Goal: Task Accomplishment & Management: Use online tool/utility

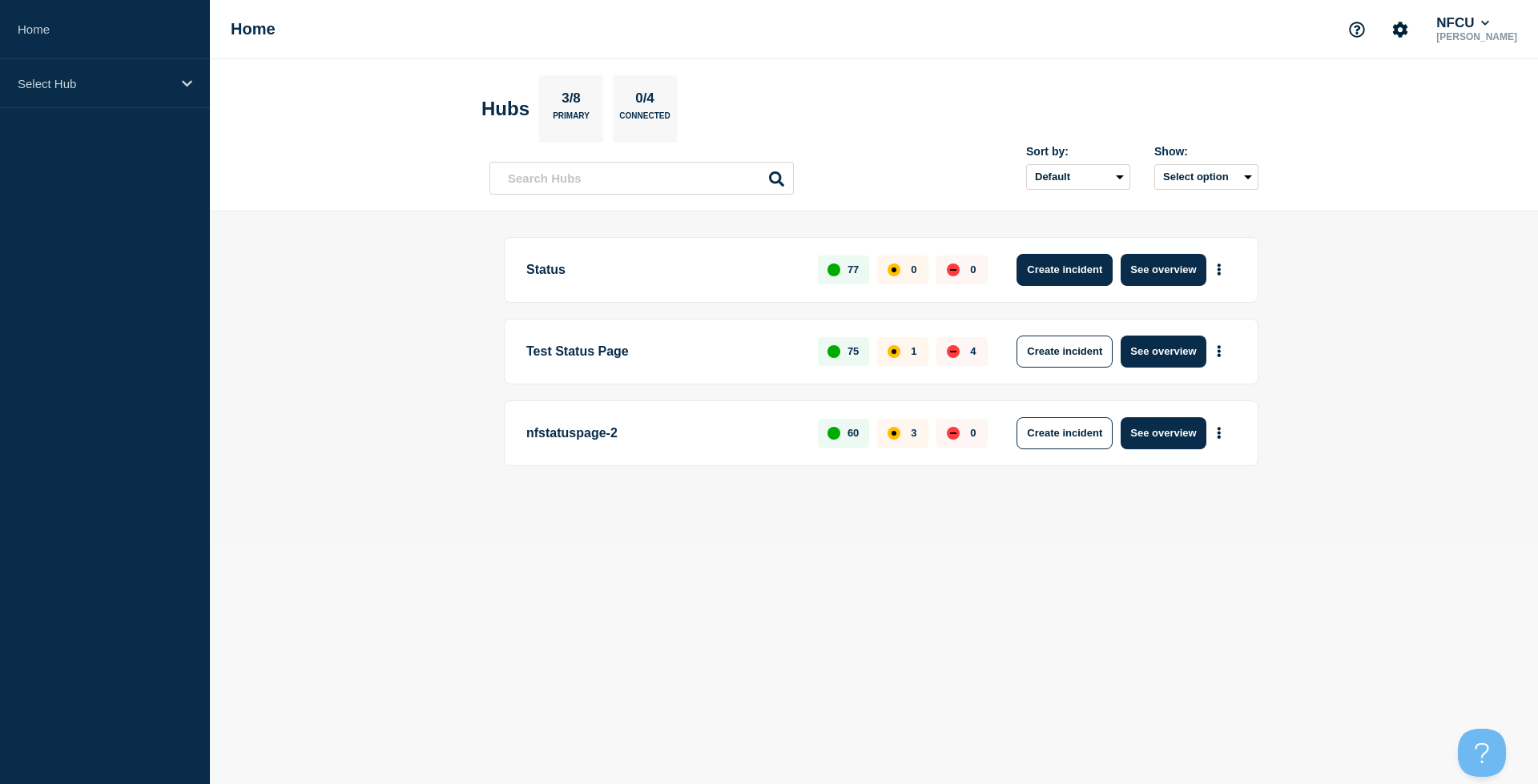
click at [1043, 261] on button "Create incident" at bounding box center [1064, 269] width 96 height 32
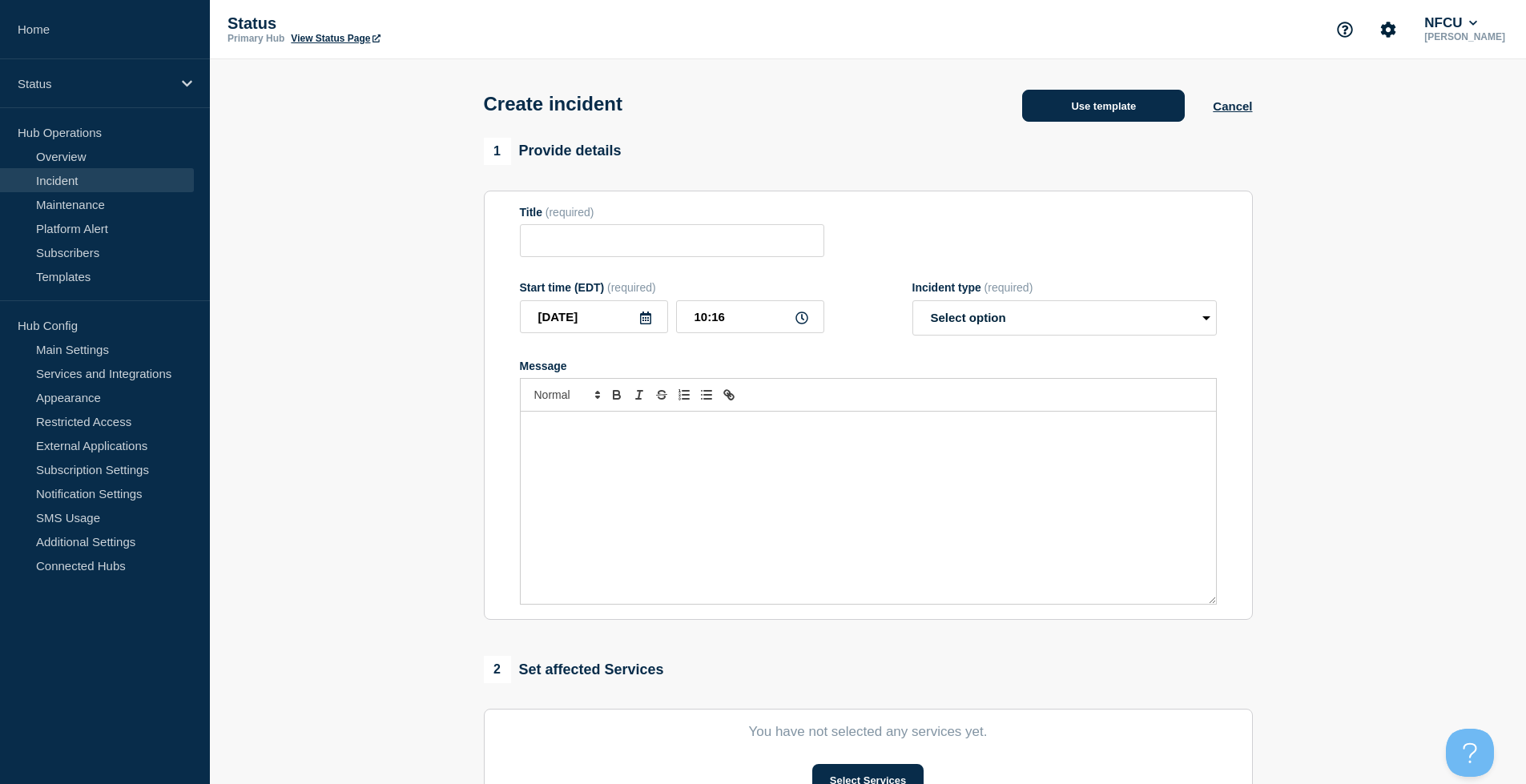
click at [1103, 109] on button "Use template" at bounding box center [1103, 105] width 163 height 32
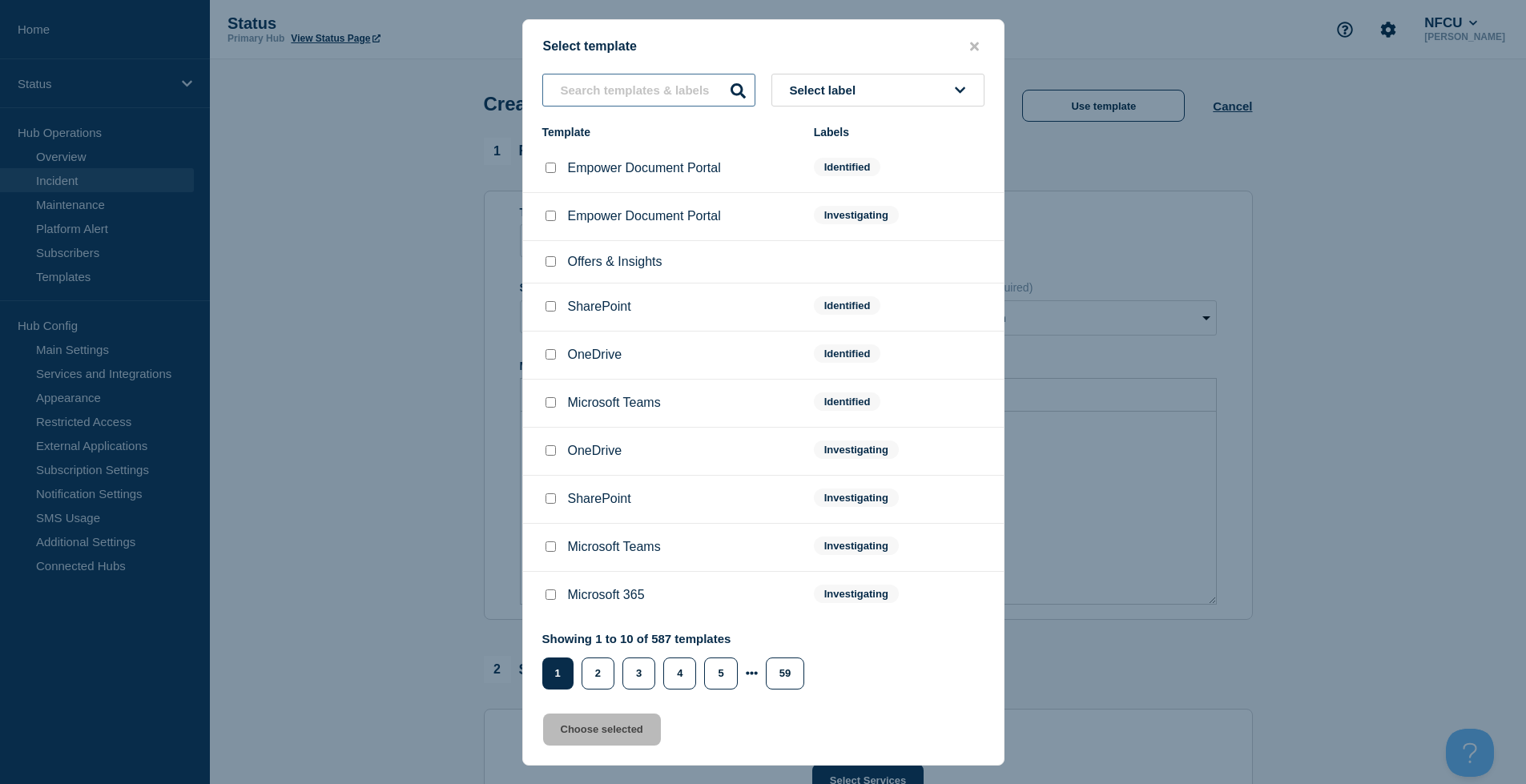
click at [606, 91] on input "text" at bounding box center [648, 90] width 213 height 33
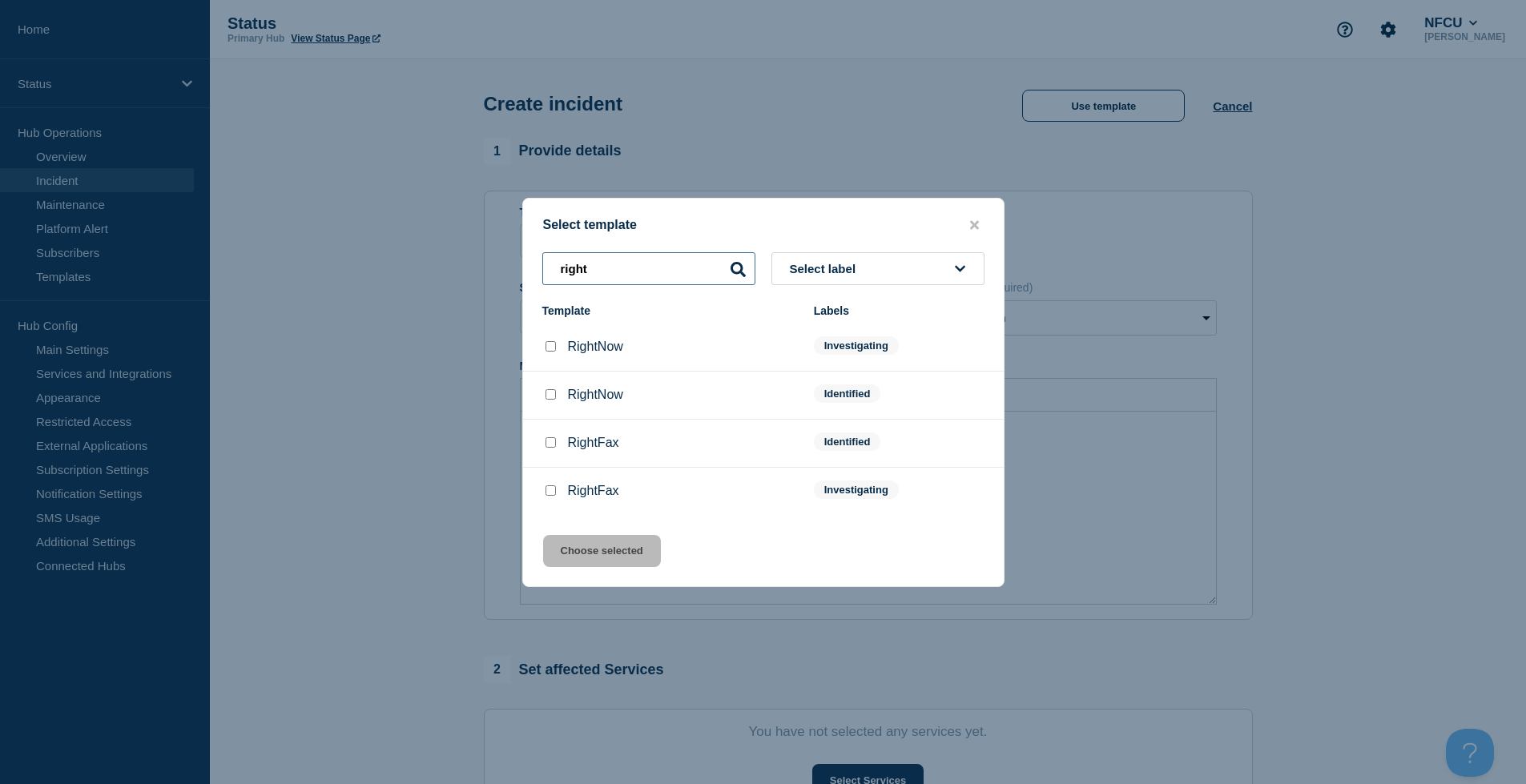
type input "right"
click at [551, 349] on input "RightNow checkbox" at bounding box center [550, 346] width 10 height 10
checkbox input "true"
click at [619, 553] on button "Choose selected" at bounding box center [602, 550] width 118 height 32
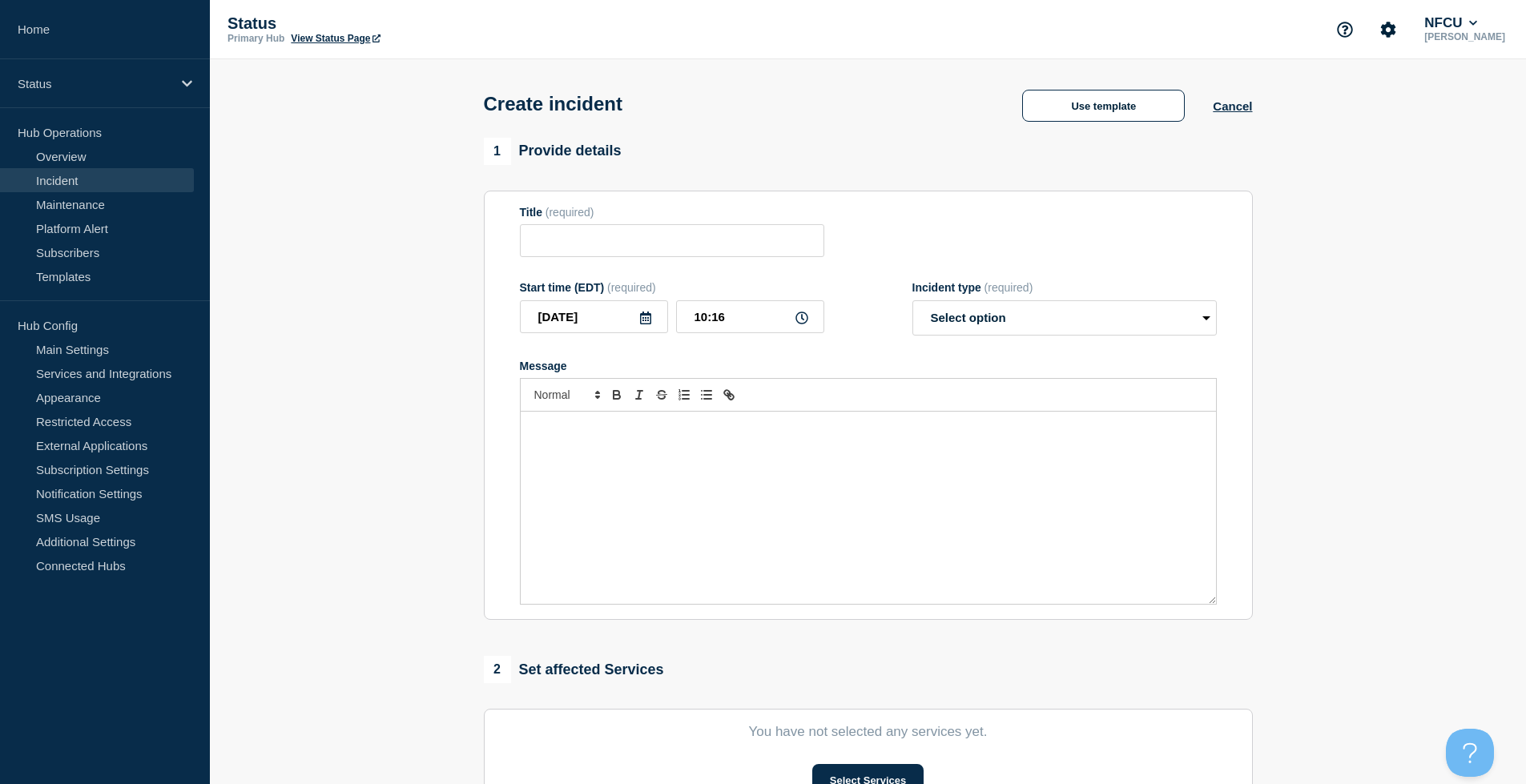
type input "RightNow"
select select "investigating"
radio input "false"
radio input "true"
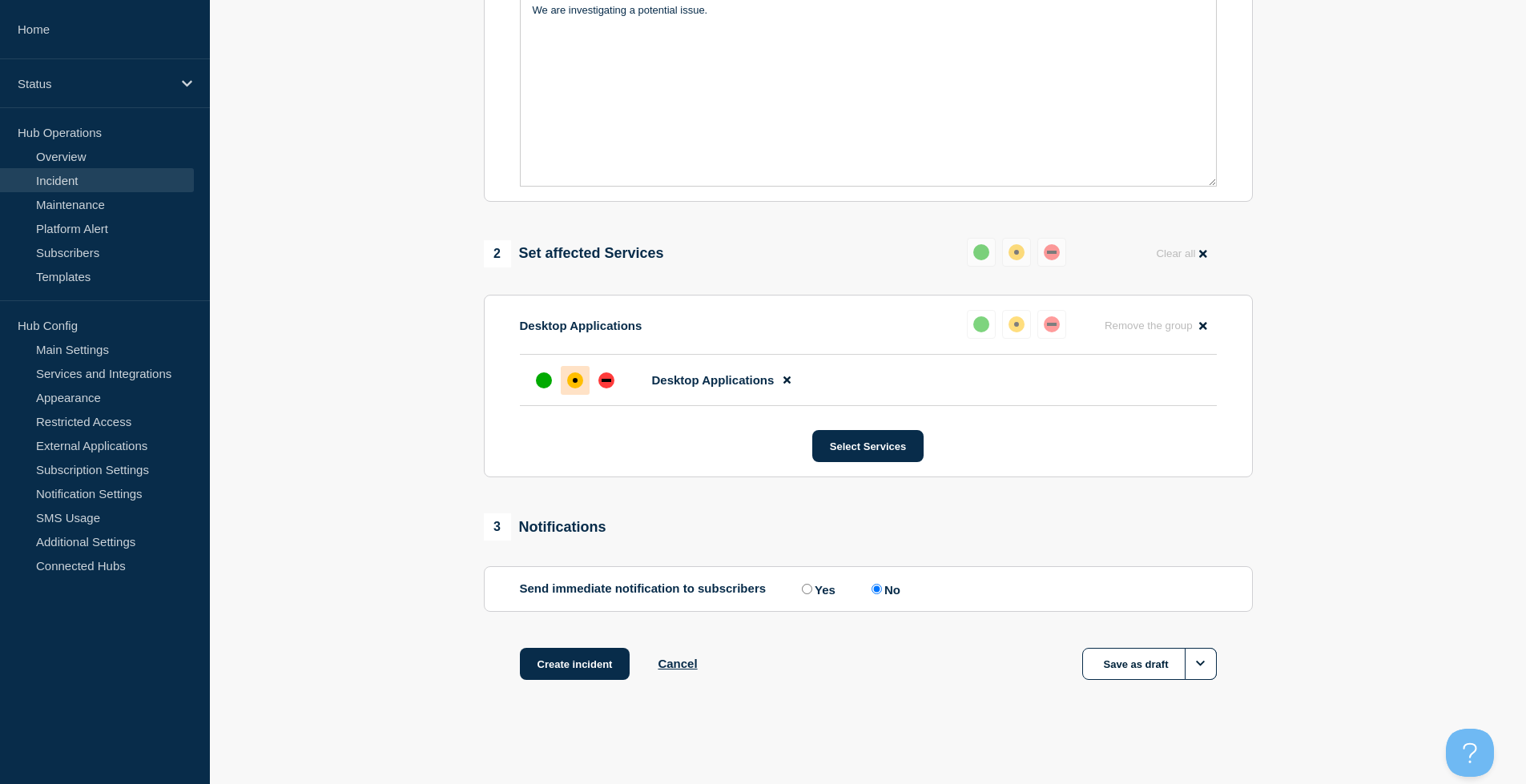
scroll to position [422, 0]
click at [592, 664] on button "Create incident" at bounding box center [575, 663] width 110 height 32
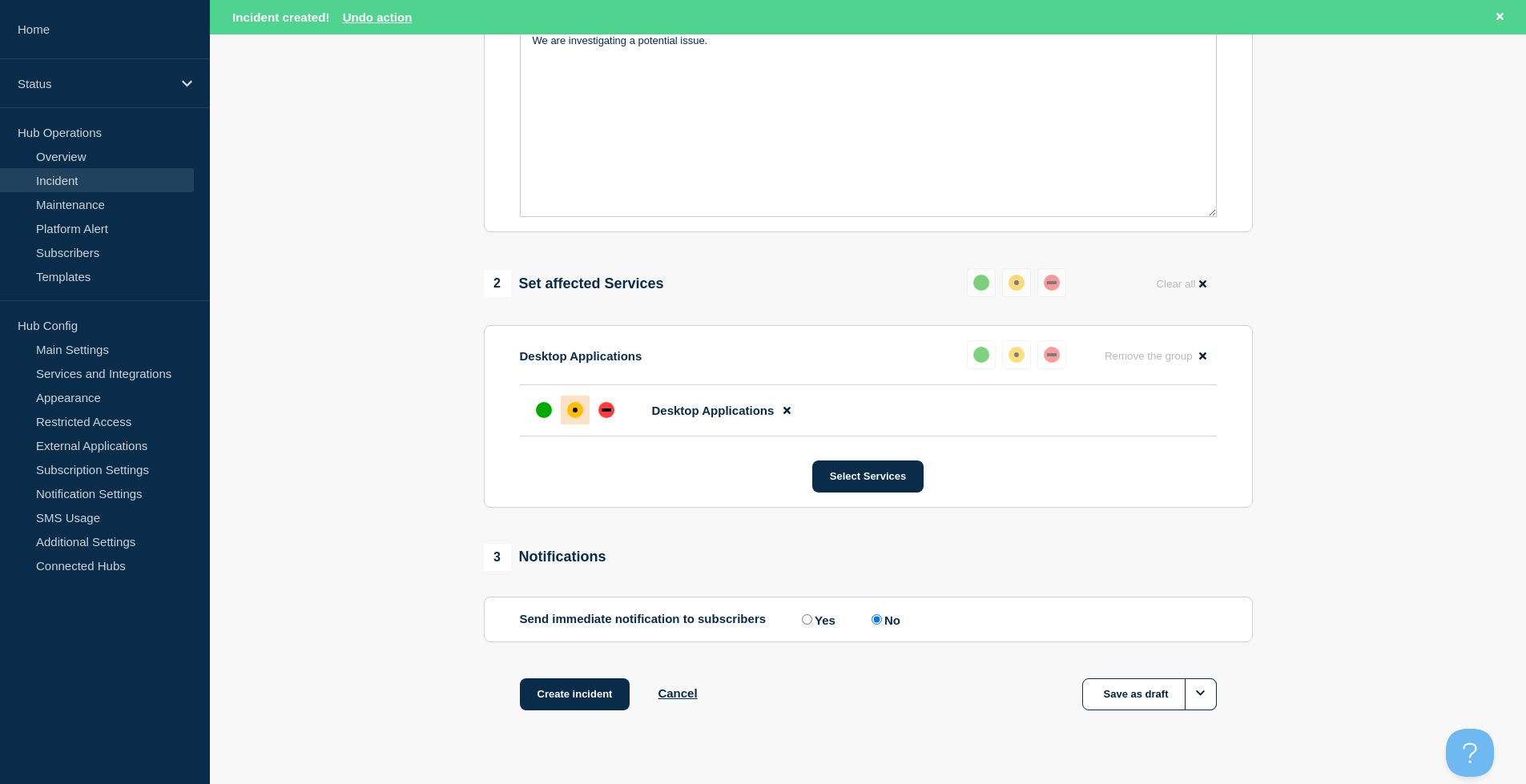
scroll to position [456, 0]
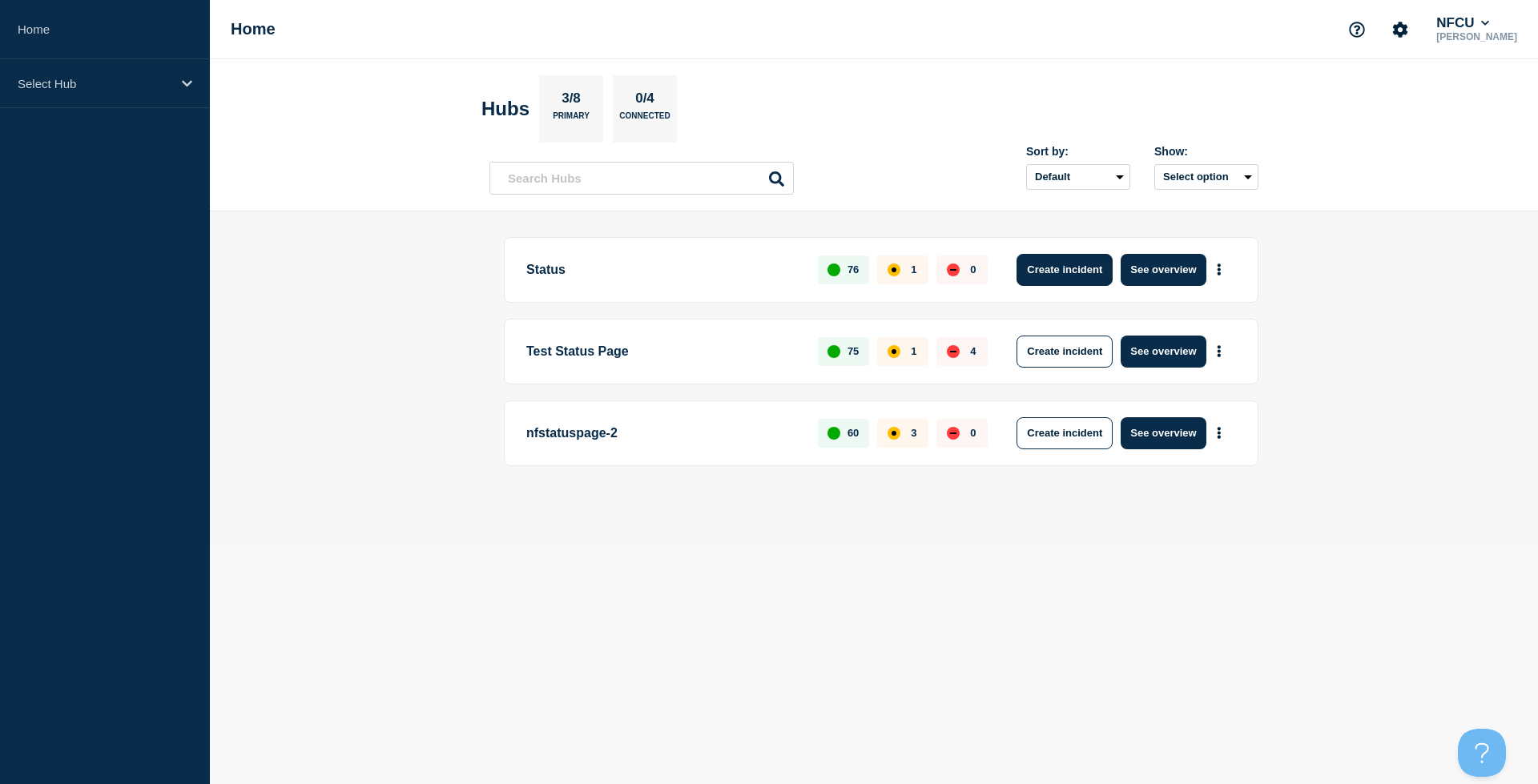
click at [1043, 273] on button "Create incident" at bounding box center [1064, 269] width 96 height 32
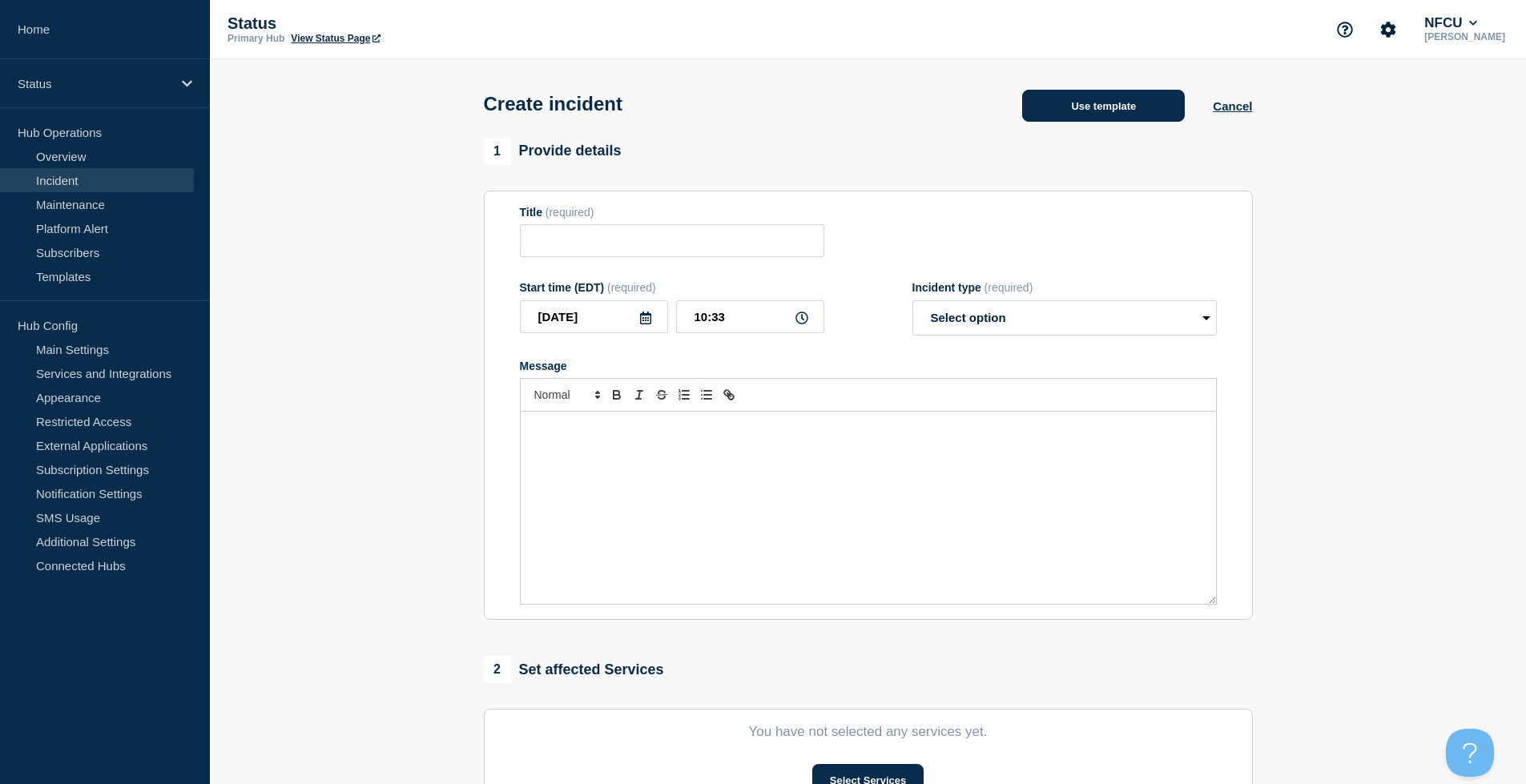
click at [1118, 110] on button "Use template" at bounding box center [1103, 105] width 163 height 32
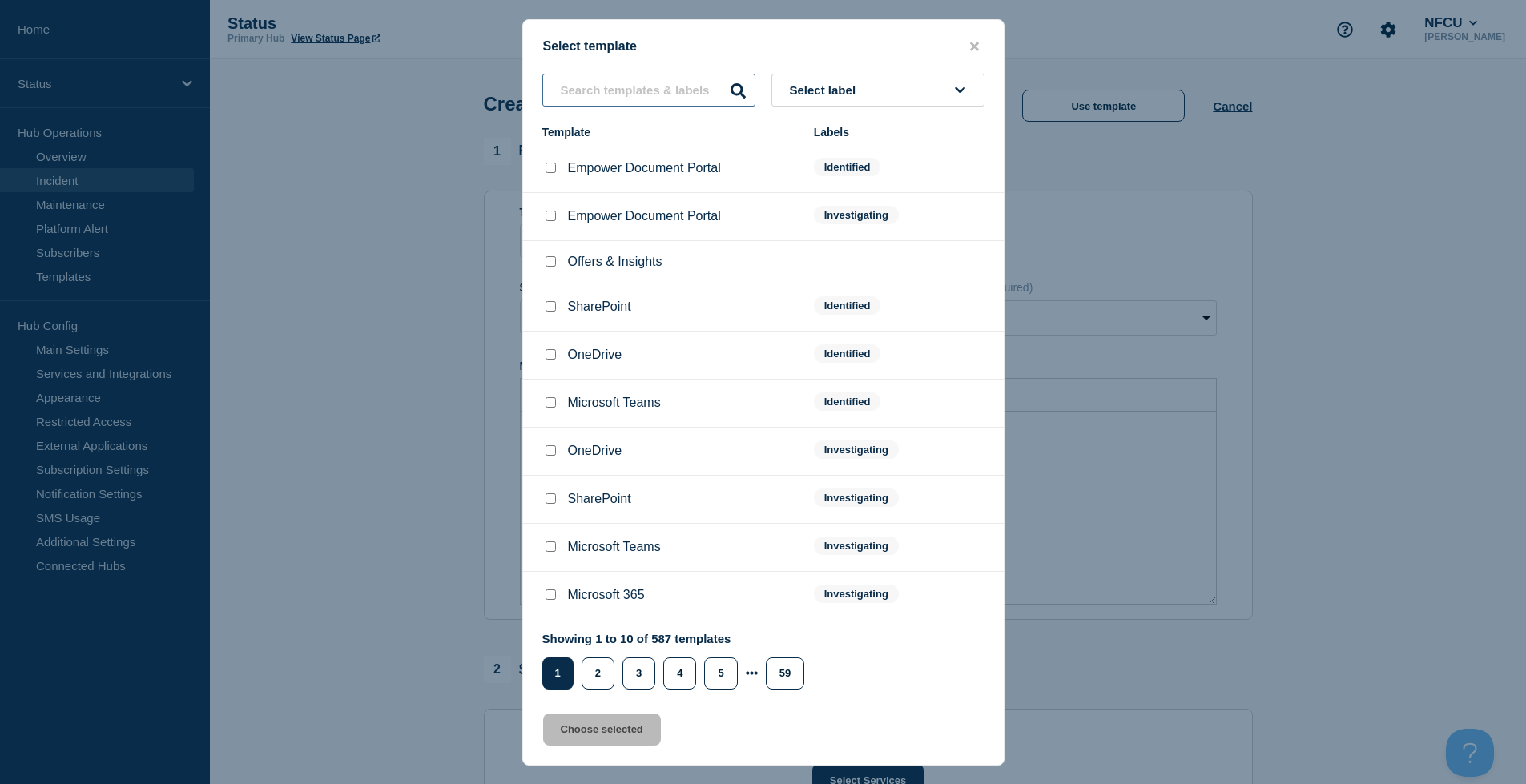
click at [619, 91] on input "text" at bounding box center [648, 90] width 213 height 33
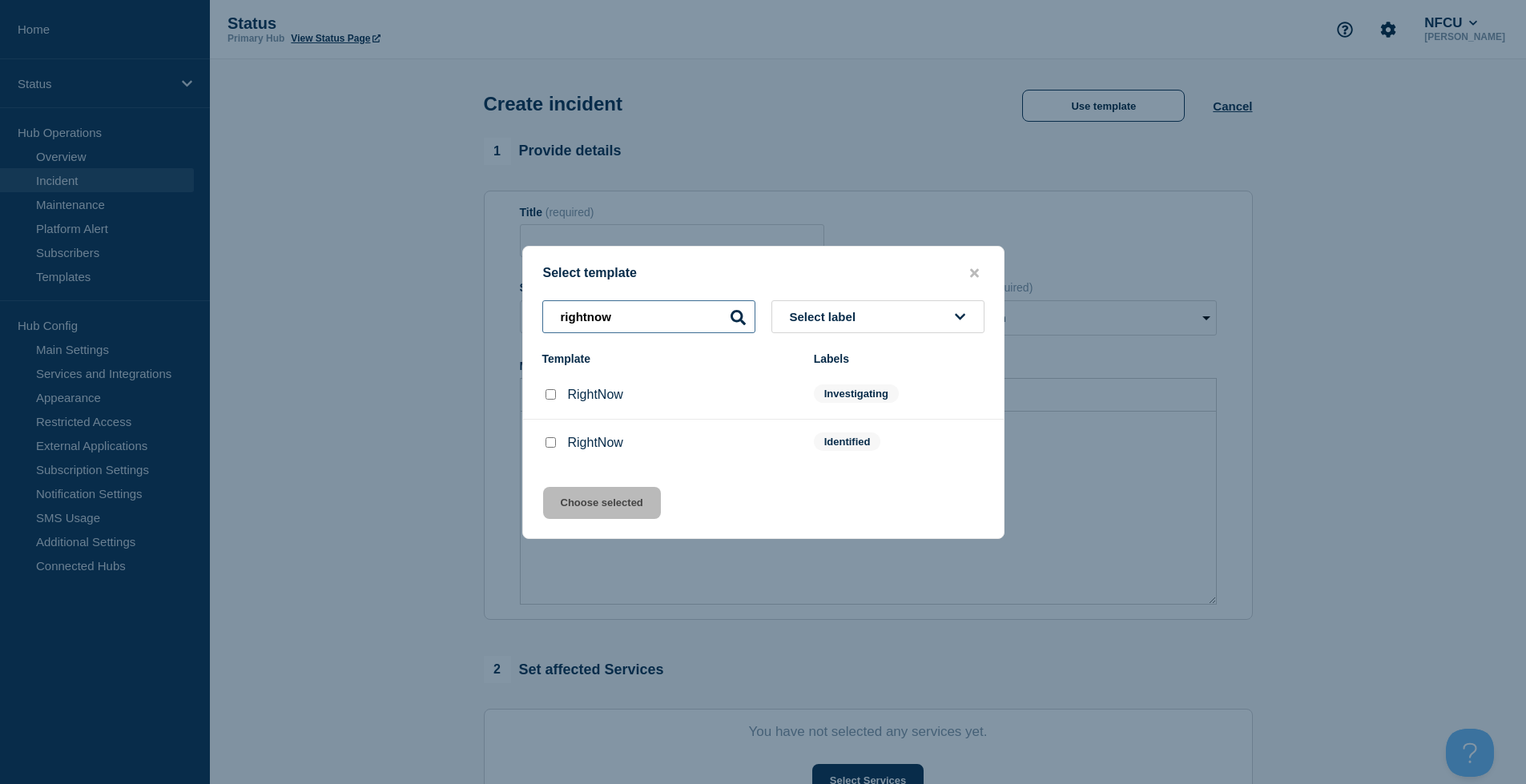
type input "rightnow"
click at [551, 445] on input "RightNow checkbox" at bounding box center [550, 442] width 10 height 10
checkbox input "true"
click at [596, 501] on button "Choose selected" at bounding box center [602, 502] width 118 height 32
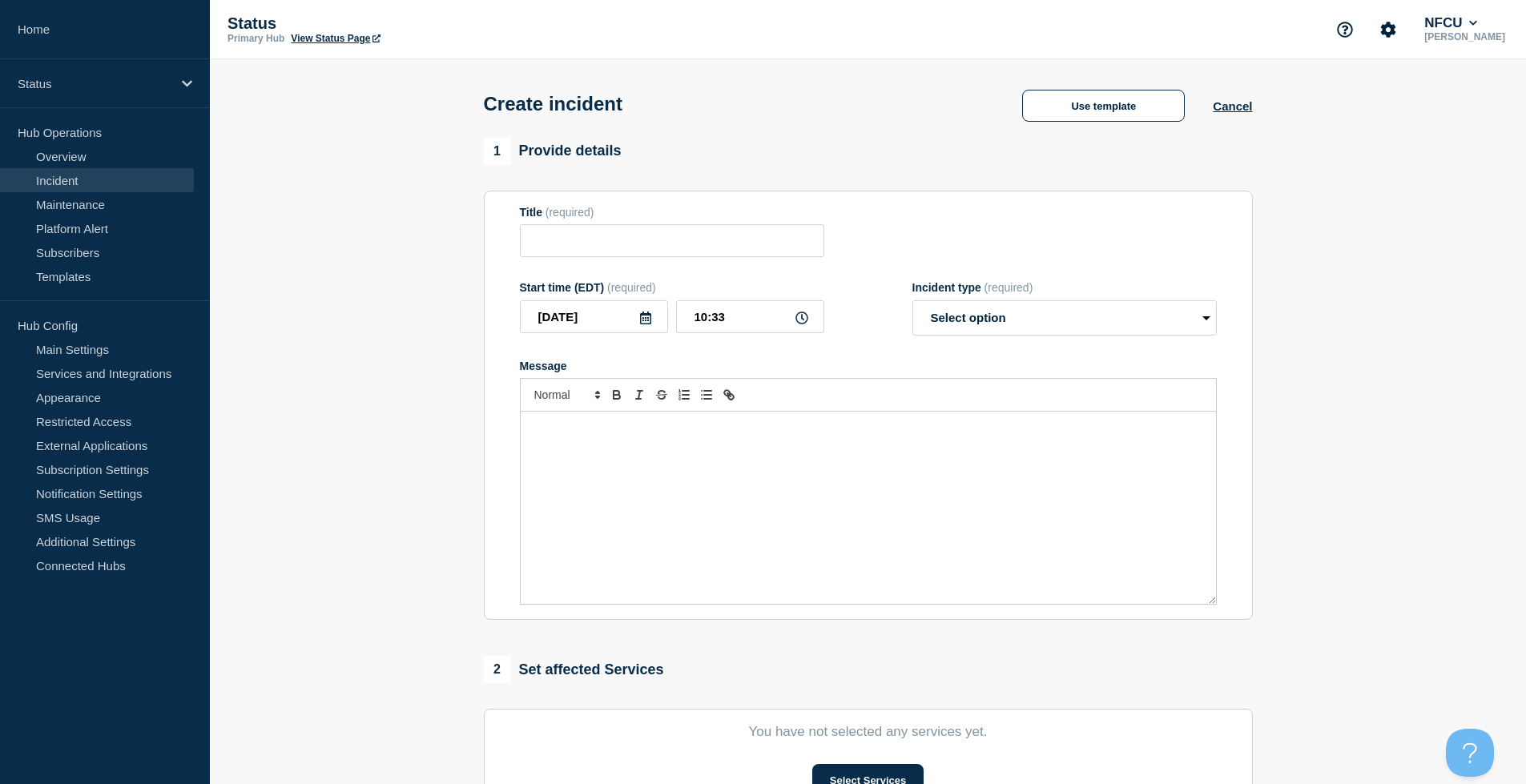
type input "RightNow"
select select "identified"
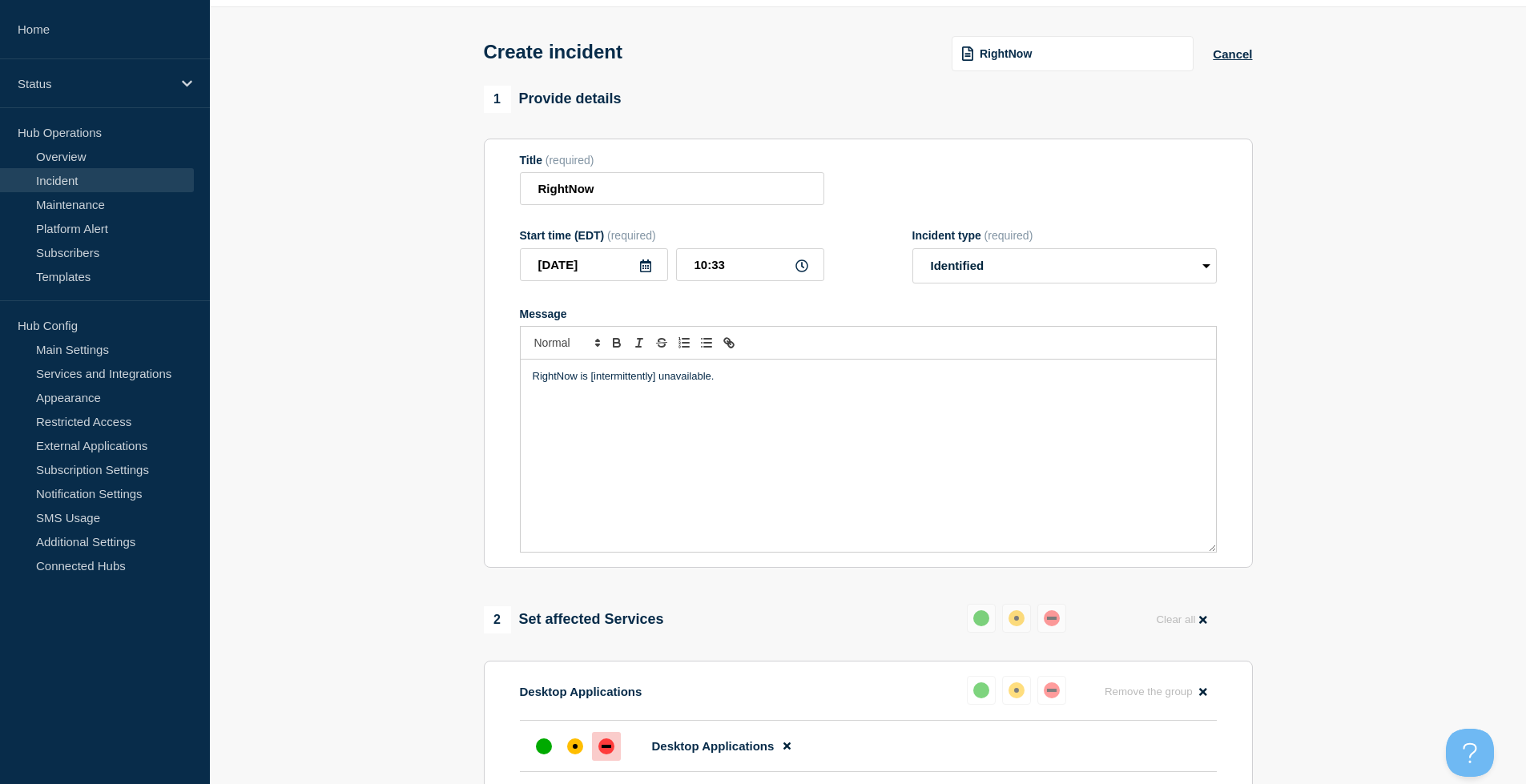
scroll to position [80, 0]
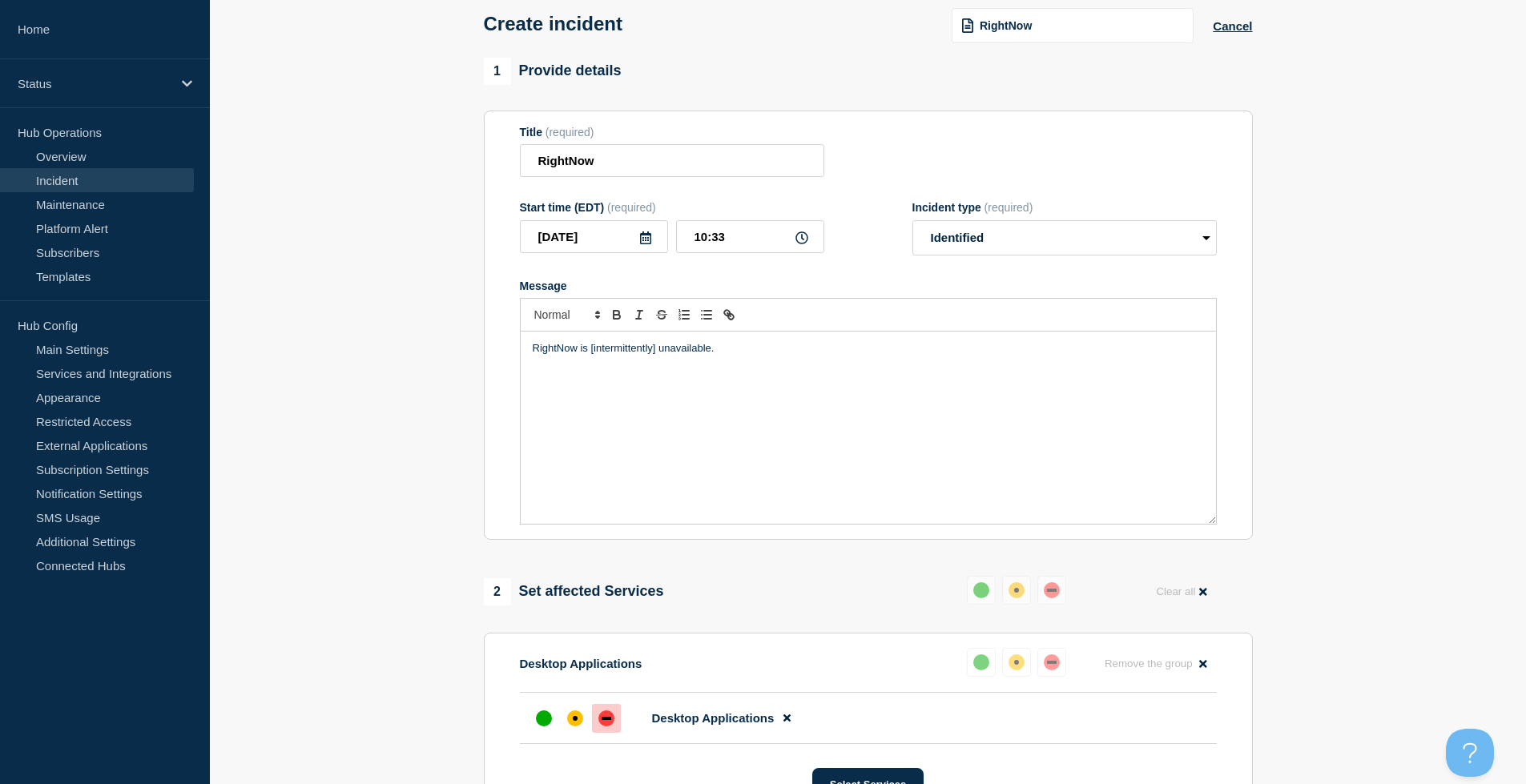
click at [657, 354] on p "RightNow is [intermittently] unavailable." at bounding box center [868, 349] width 671 height 14
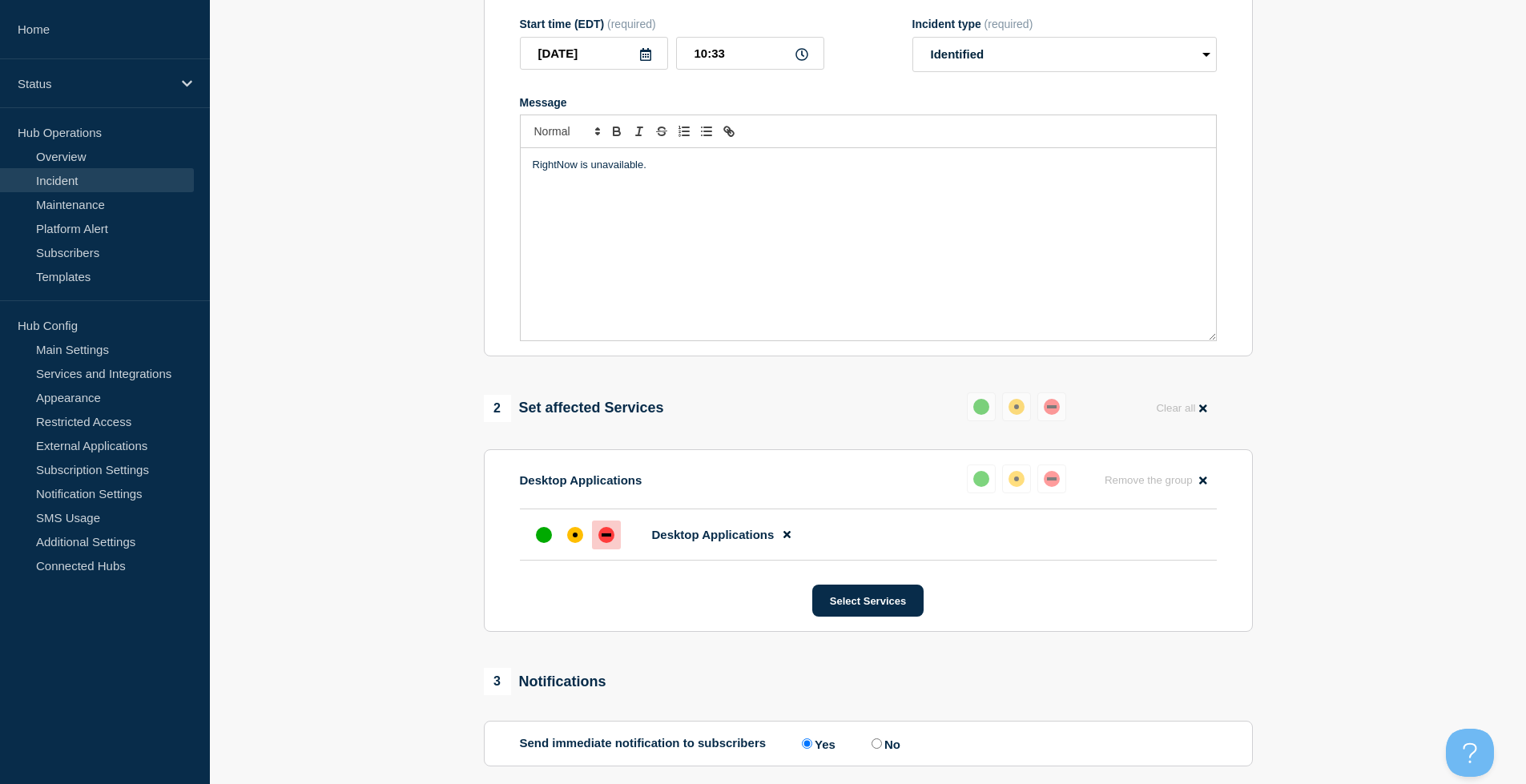
scroll to position [262, 0]
click at [584, 672] on div "1 Provide details Title (required) RightNow Start time (EDT) (required) 2025-09…" at bounding box center [868, 376] width 787 height 1000
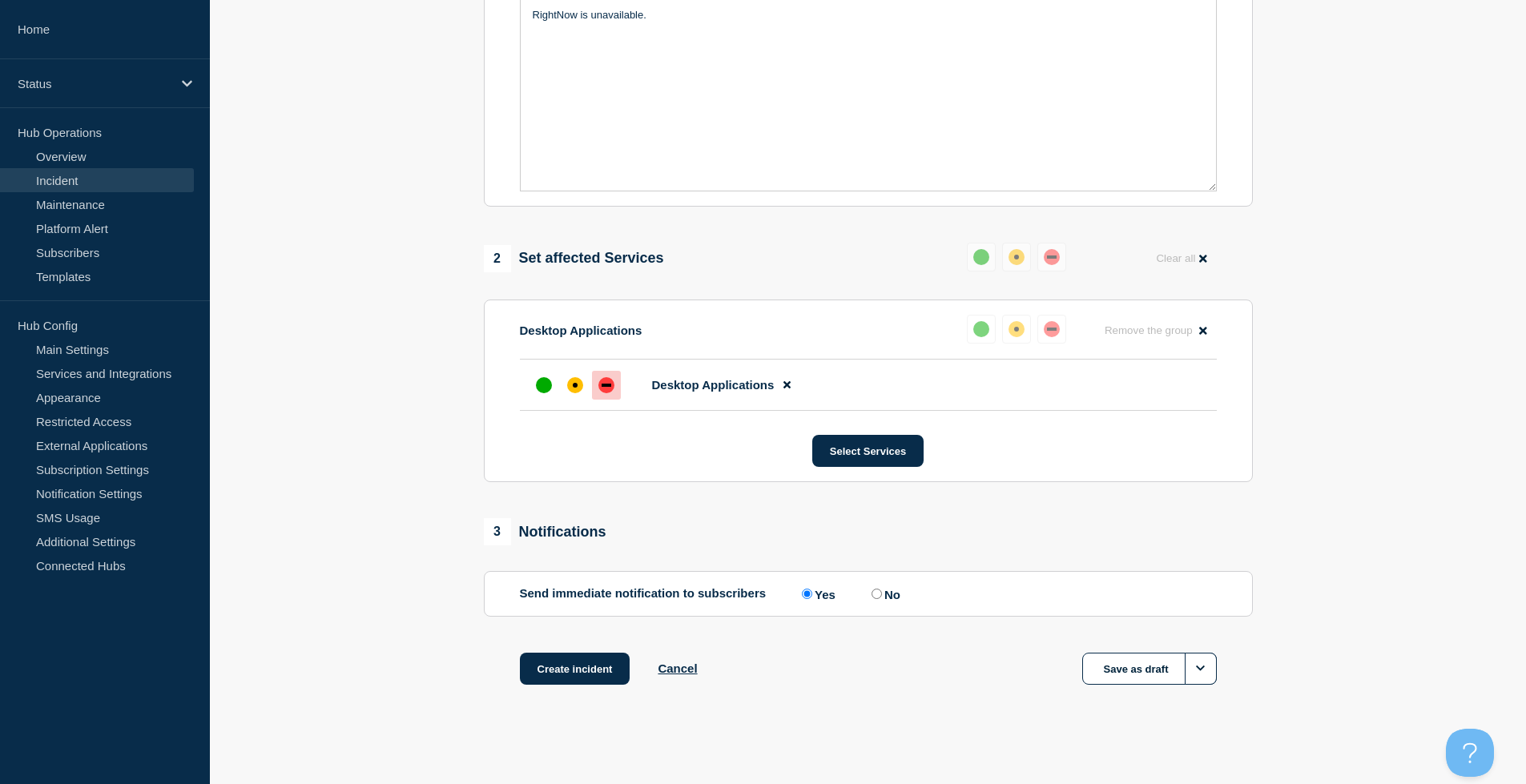
scroll to position [422, 0]
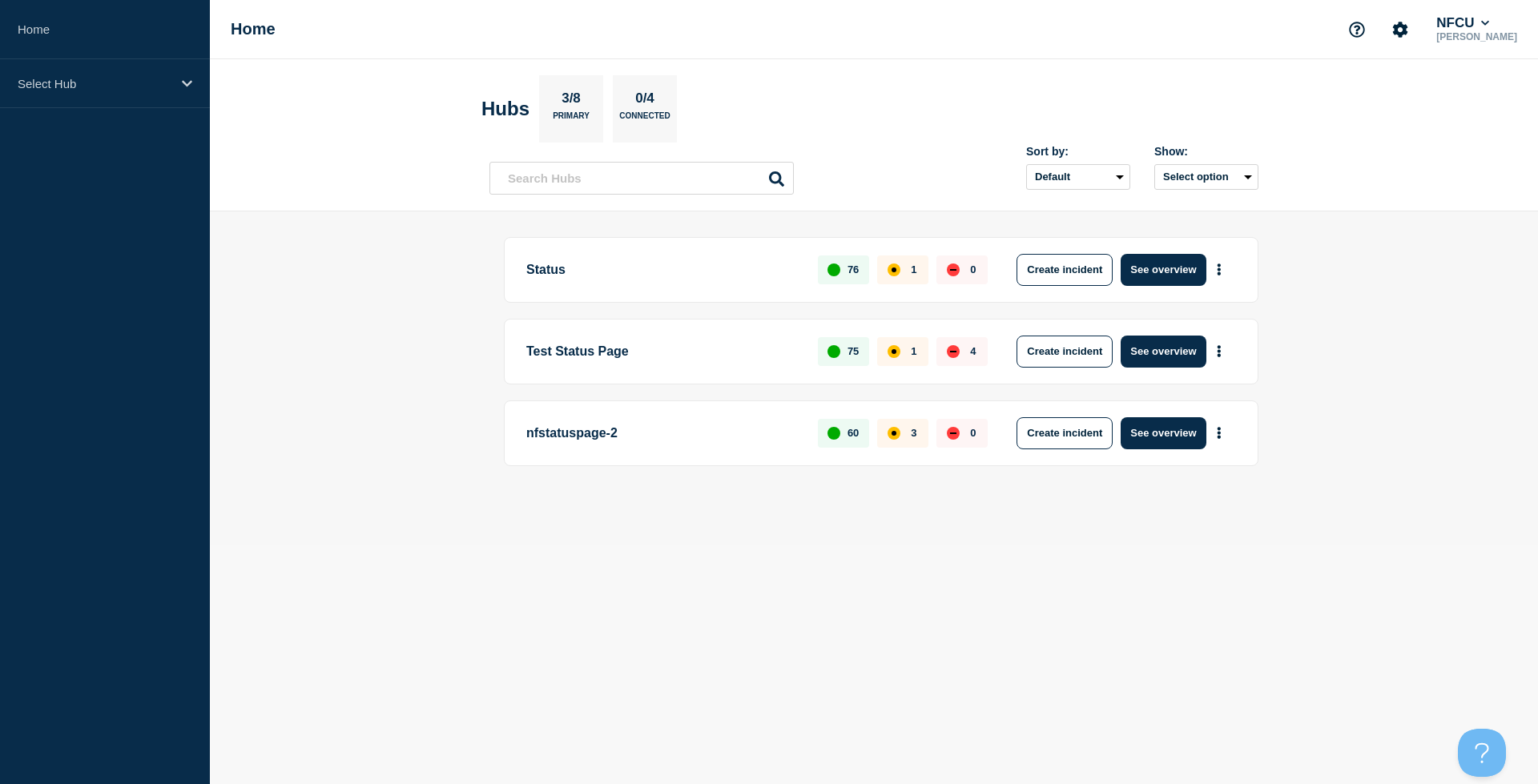
click at [877, 65] on header "Hubs 3/8 Primary 0/4 Connected Sort by: Default Last added Last updated Most ac…" at bounding box center [874, 135] width 1328 height 152
click at [1149, 265] on button "See overview" at bounding box center [1163, 269] width 85 height 32
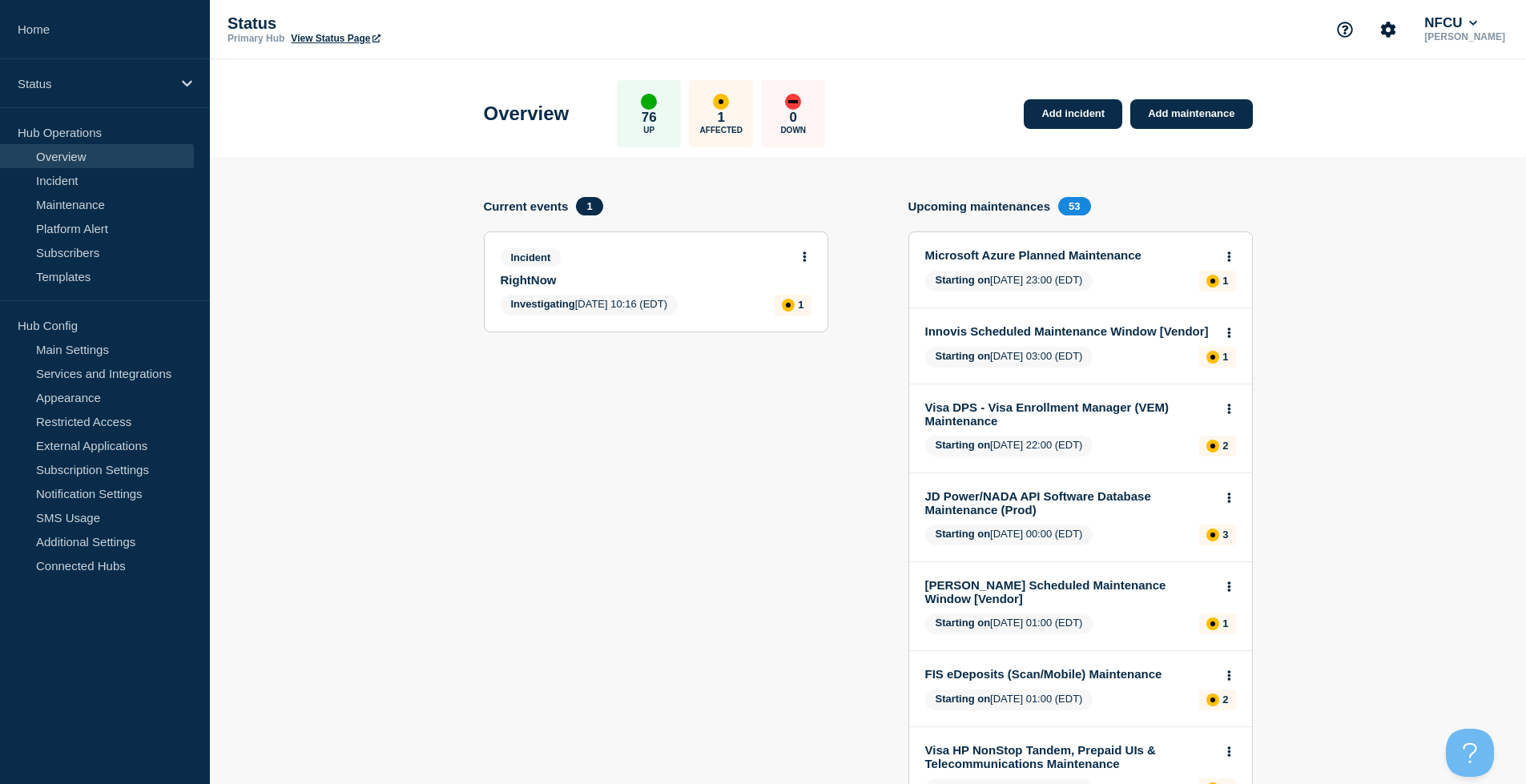
click at [801, 254] on button at bounding box center [804, 257] width 14 height 14
click at [803, 316] on link "Update incident" at bounding box center [804, 316] width 78 height 13
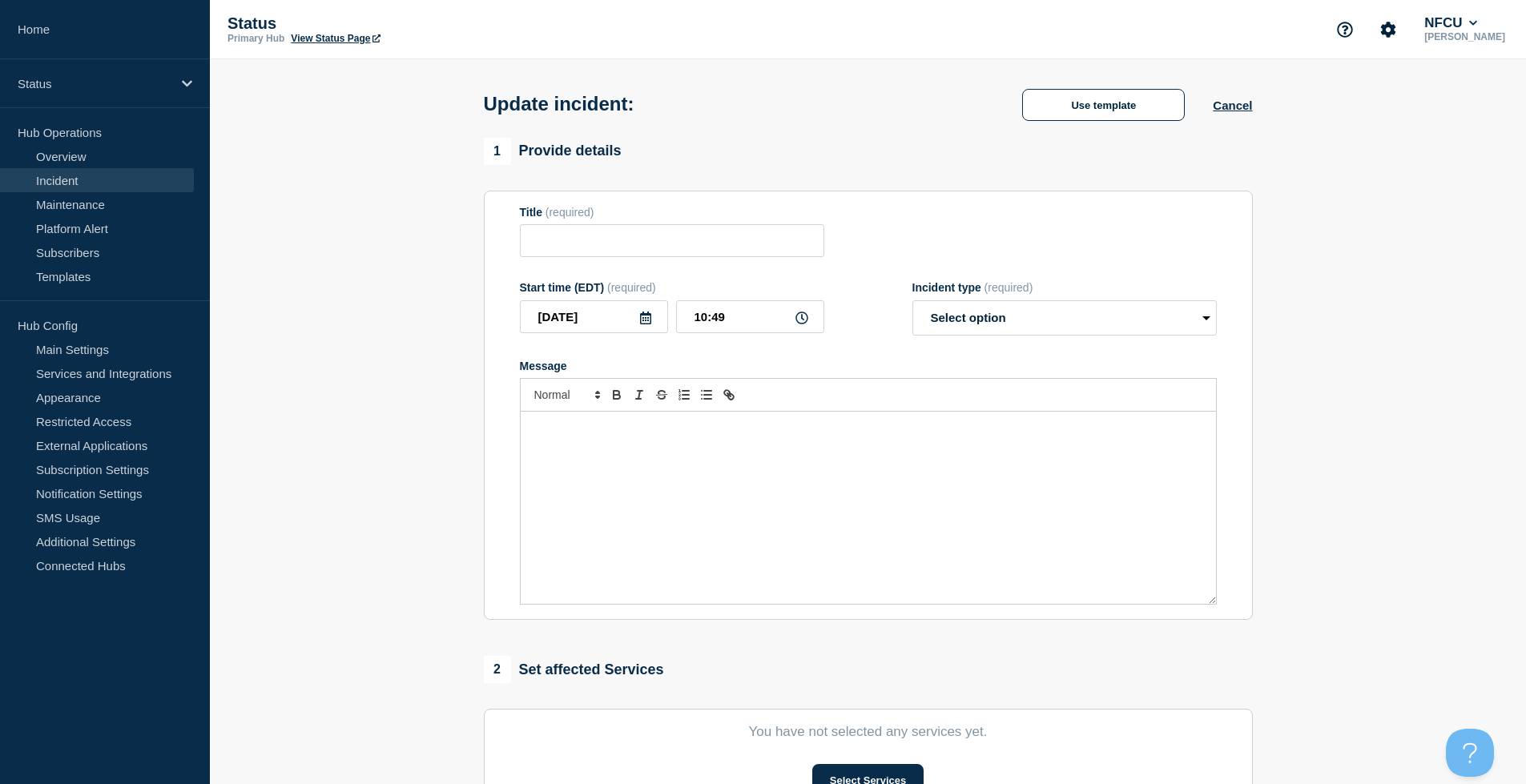
type input "RightNow"
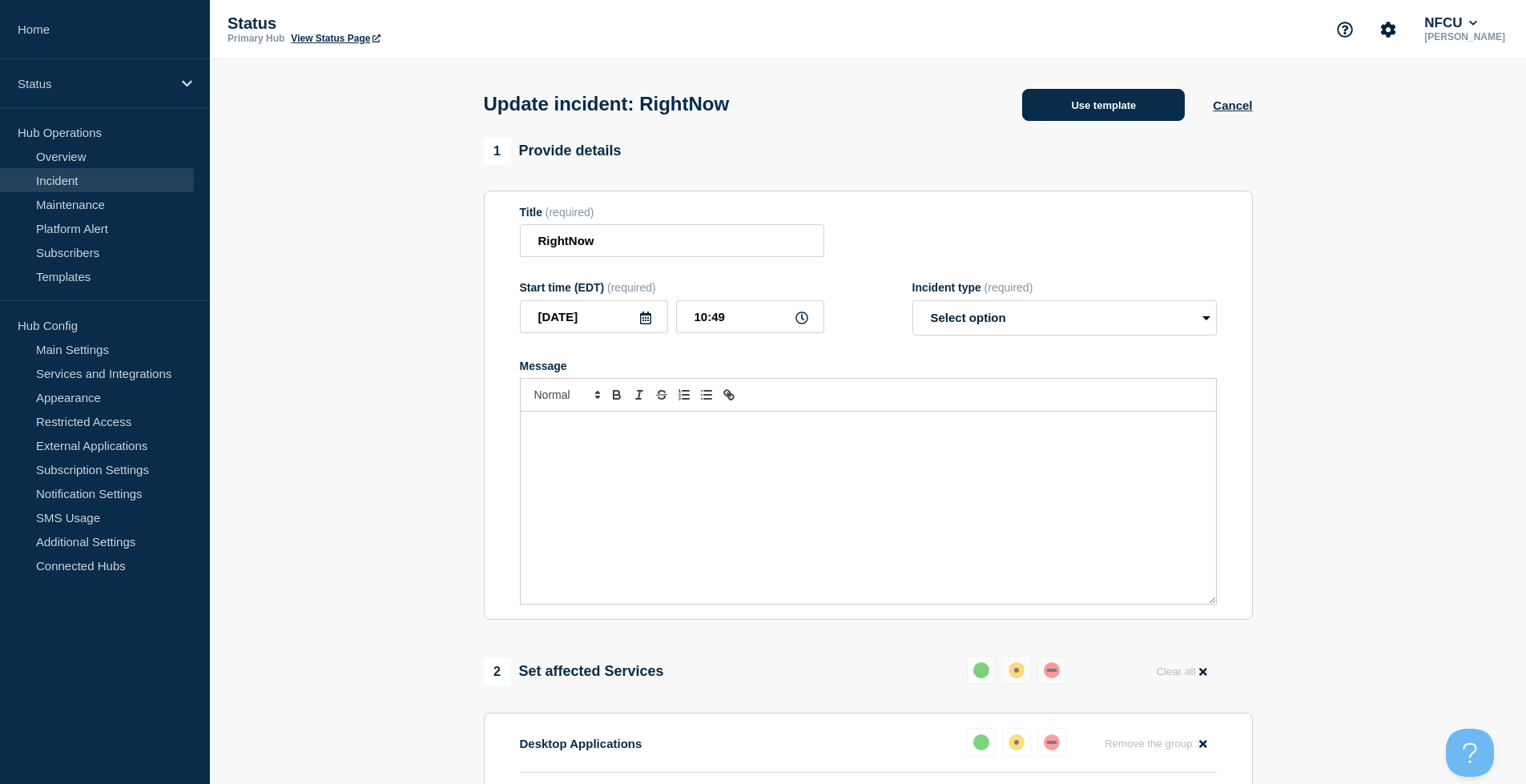
click at [1081, 113] on button "Use template" at bounding box center [1103, 104] width 163 height 32
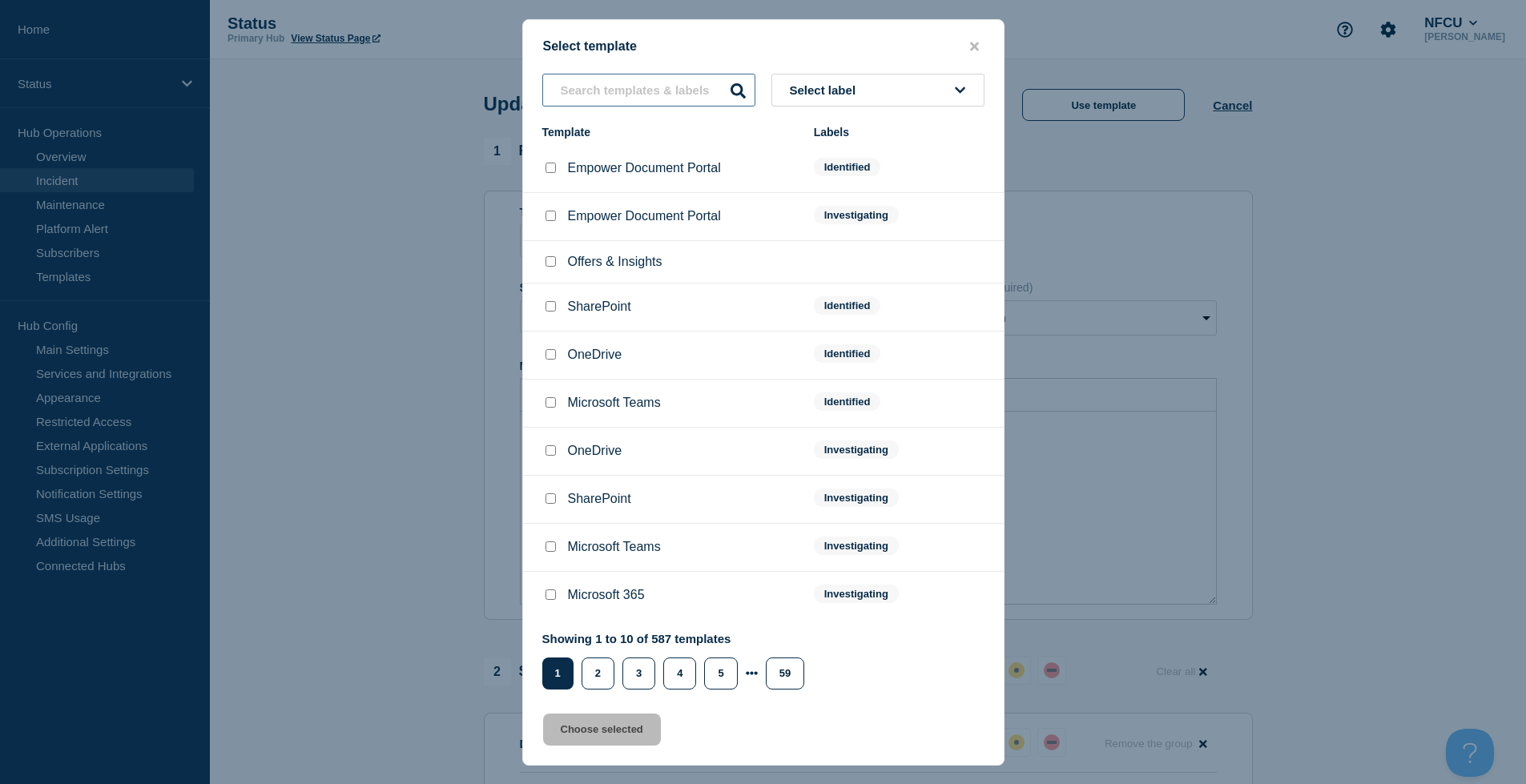
click at [661, 91] on input "text" at bounding box center [648, 90] width 213 height 33
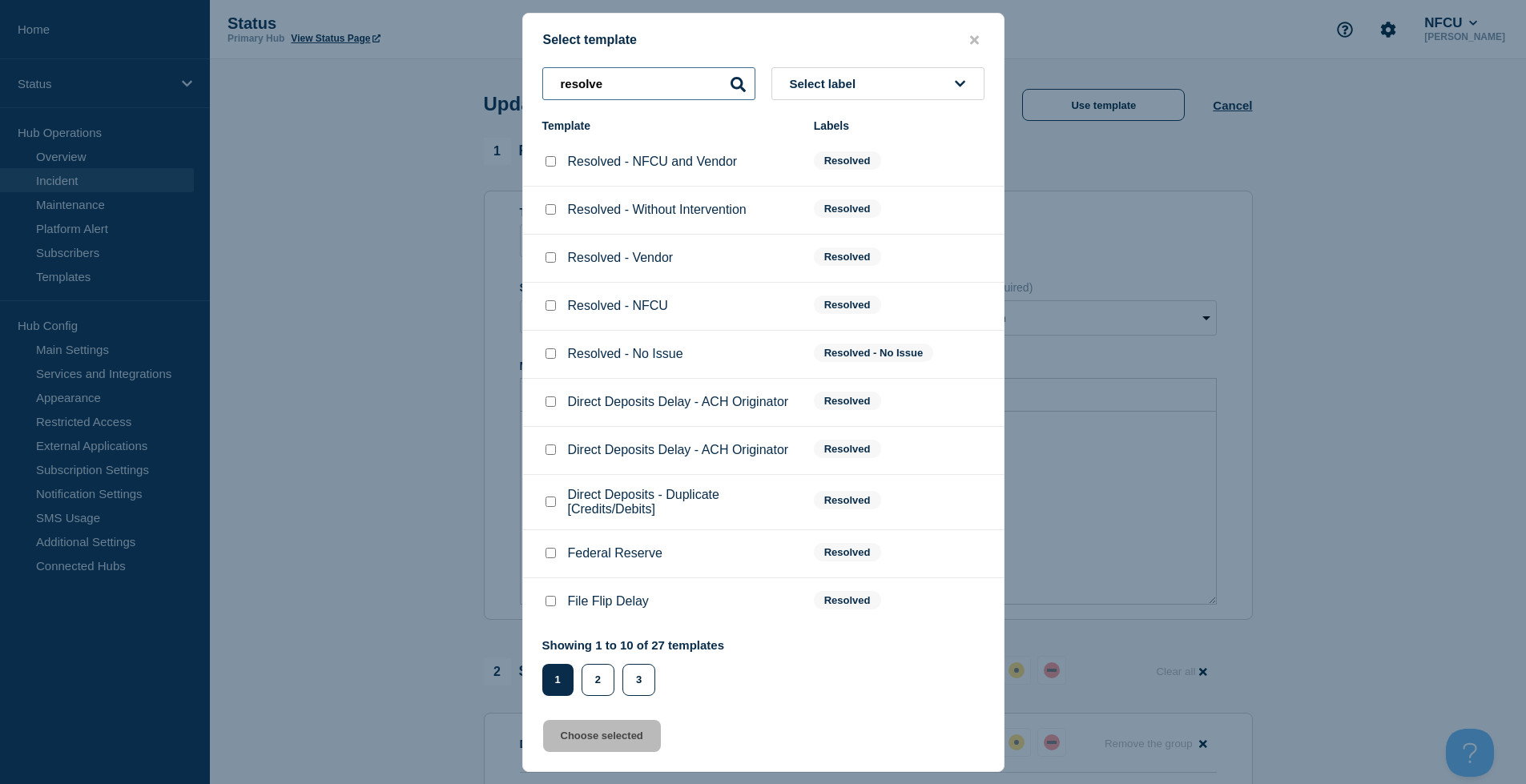
type input "resolve"
click at [548, 215] on input "Resolved - Without Intervention checkbox" at bounding box center [550, 209] width 10 height 10
checkbox input "true"
click at [642, 745] on button "Choose selected" at bounding box center [602, 735] width 118 height 32
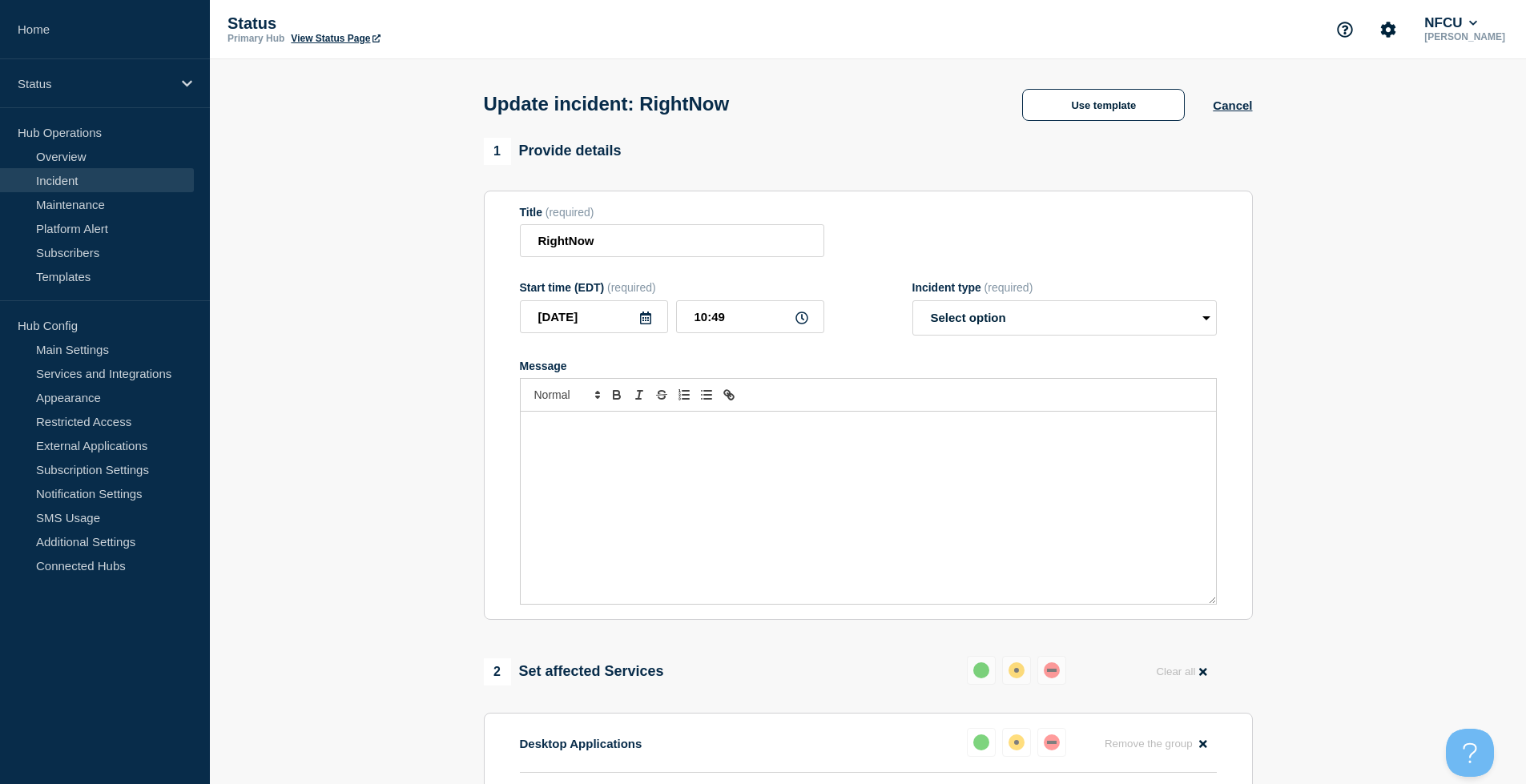
select select "resolved"
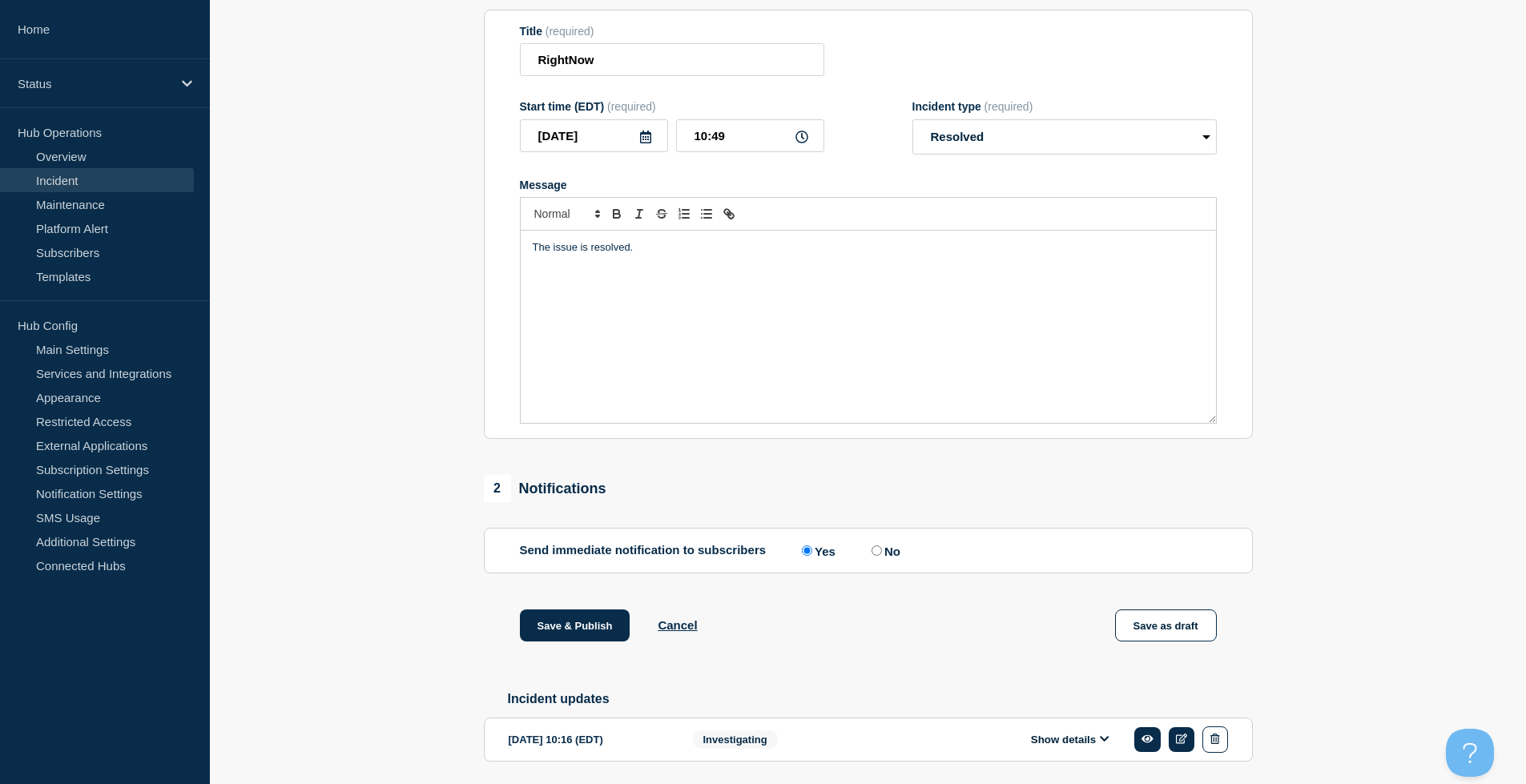
scroll to position [241, 0]
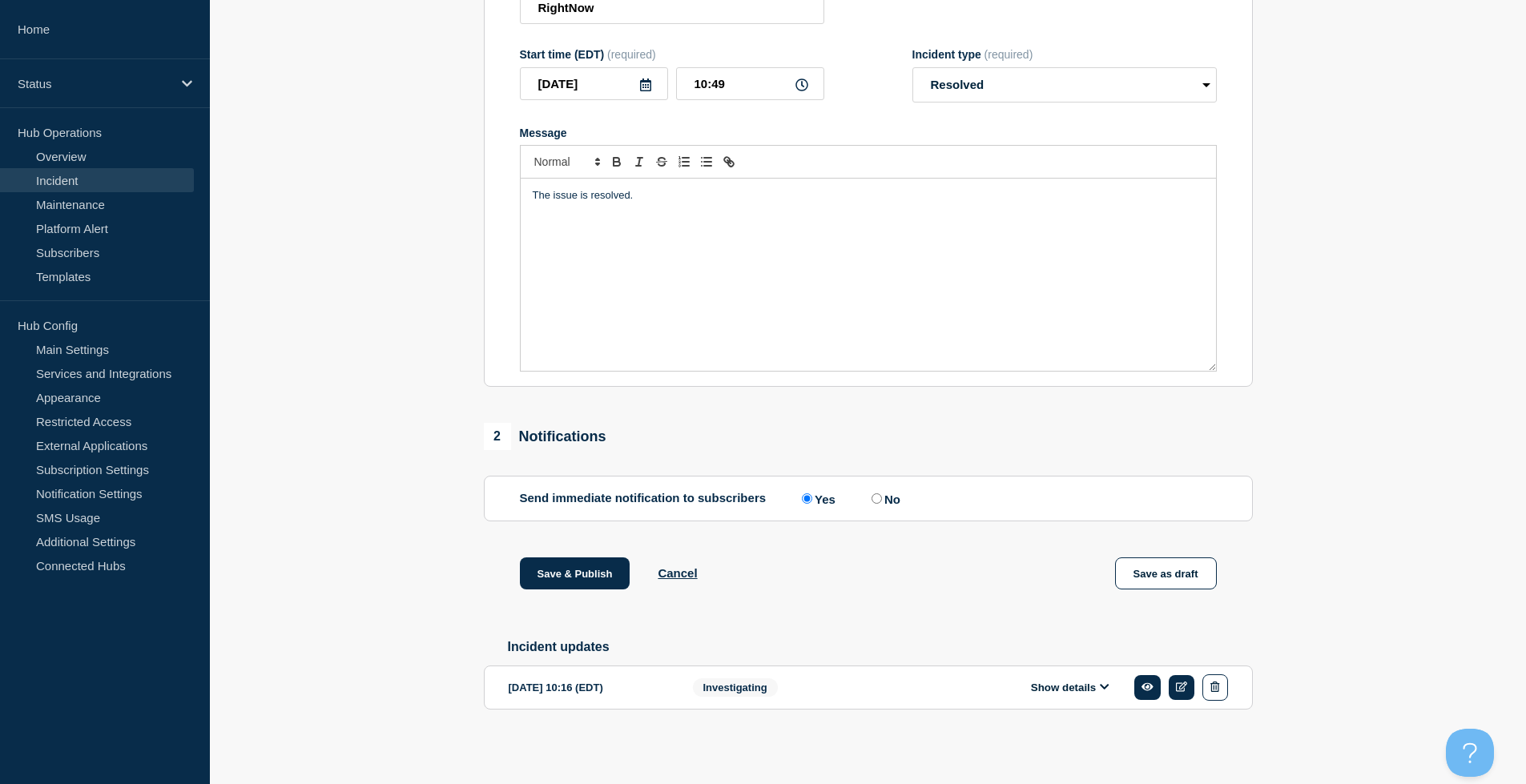
click at [879, 493] on input "No" at bounding box center [876, 498] width 10 height 10
radio input "true"
radio input "false"
click at [582, 571] on button "Save & Publish" at bounding box center [575, 572] width 110 height 32
